Goal: Navigation & Orientation: Go to known website

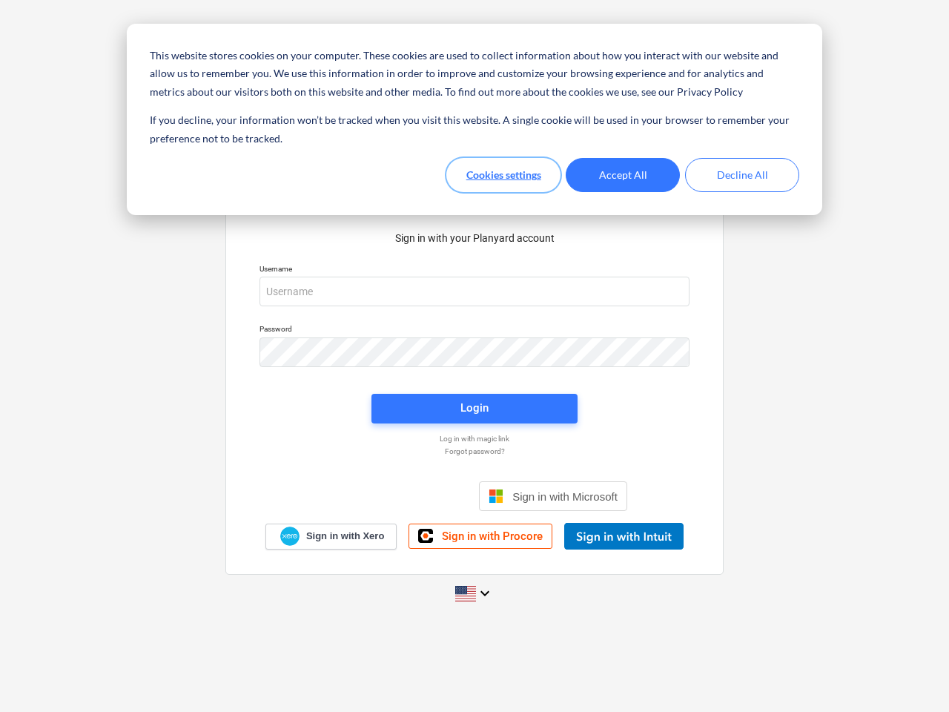
click at [503, 175] on button "Cookies settings" at bounding box center [503, 175] width 114 height 34
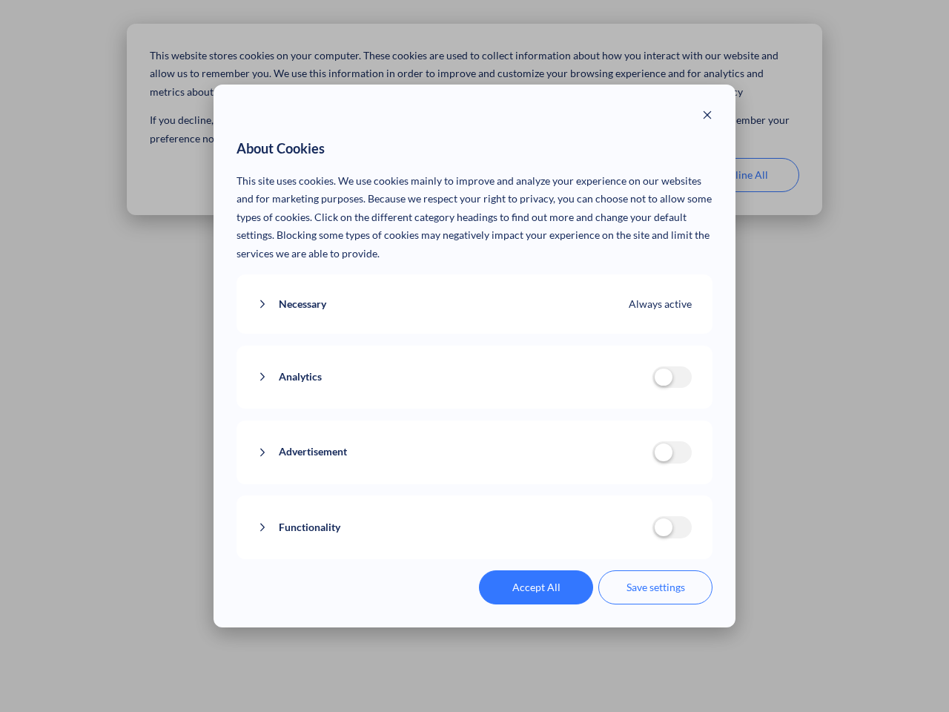
click at [623, 175] on p "This site uses cookies. We use cookies mainly to improve and analyze your exper…" at bounding box center [475, 217] width 477 height 91
click at [742, 175] on div "About Cookies This site uses cookies. We use cookies mainly to improve and anal…" at bounding box center [474, 356] width 949 height 712
click at [475, 291] on div "Necessary Always active These cookies are necessary for the website to function…" at bounding box center [475, 304] width 477 height 60
click at [475, 352] on div "Analytics analytics cookies disallowed These cookies help us to understand how …" at bounding box center [475, 378] width 477 height 64
click at [475, 409] on div "Analytics analytics cookies disallowed These cookies help us to understand how …" at bounding box center [475, 378] width 477 height 64
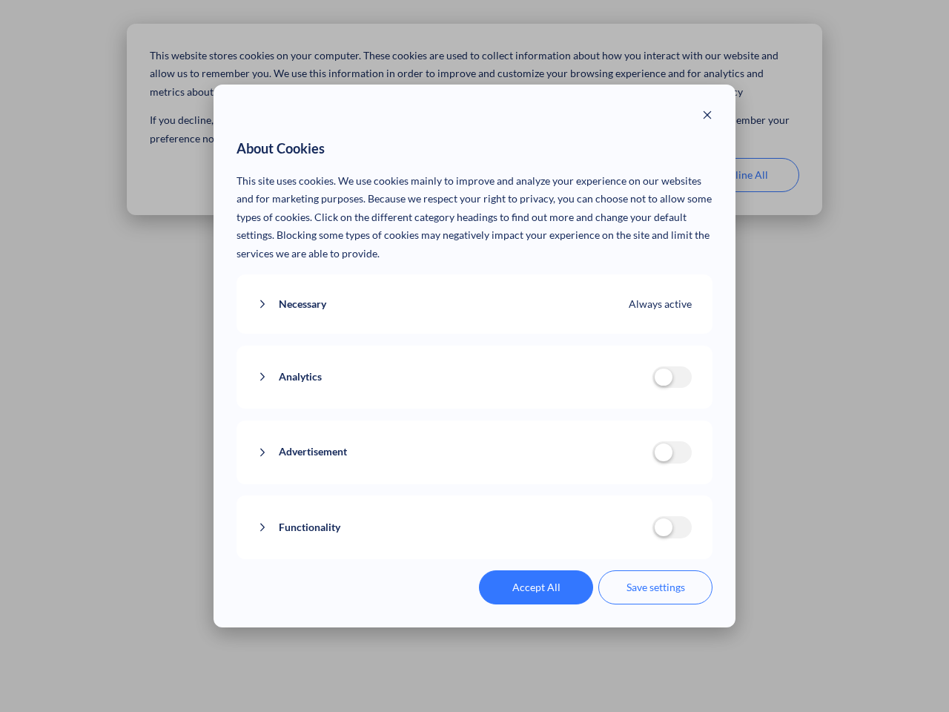
click at [553, 496] on div "Functionality functionality cookies disallowed We use a set of cookies that are…" at bounding box center [475, 527] width 477 height 64
click at [624, 536] on button "Functionality" at bounding box center [454, 527] width 395 height 19
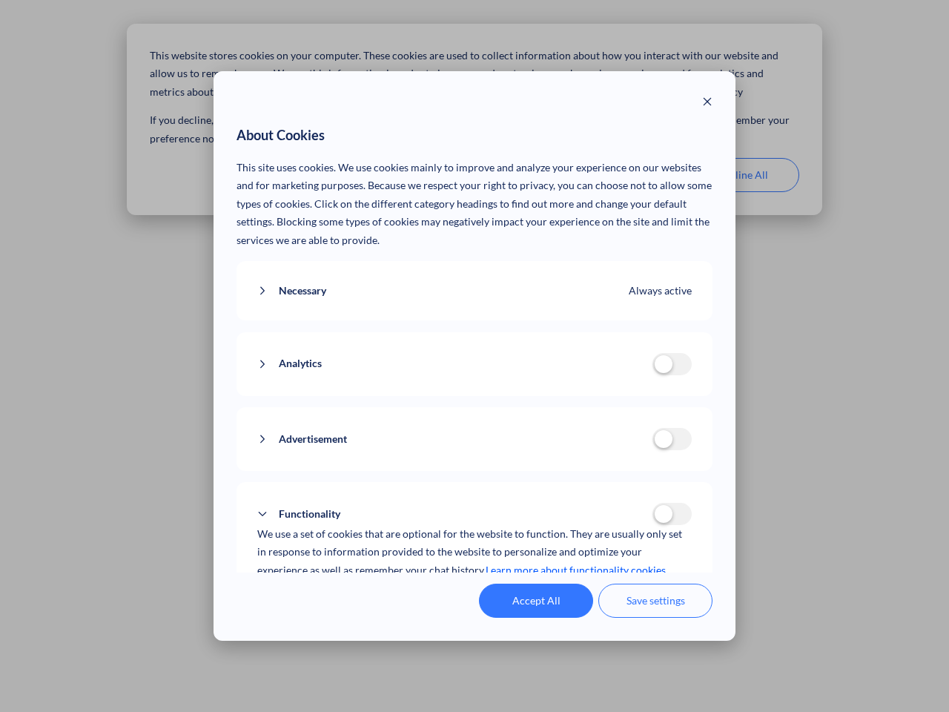
click at [475, 593] on div "Accept All Save settings" at bounding box center [475, 601] width 477 height 34
